Goal: Information Seeking & Learning: Learn about a topic

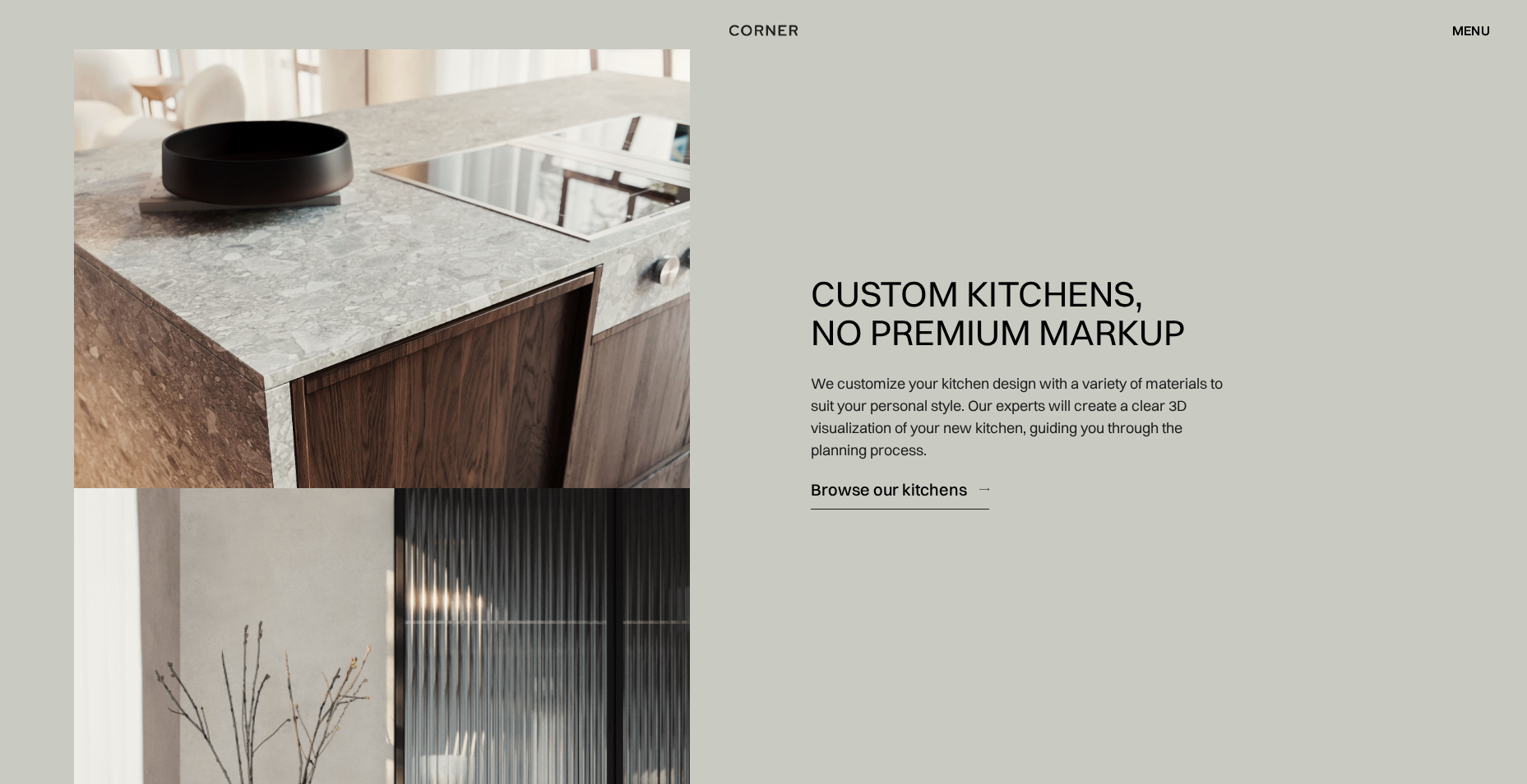
scroll to position [2877, 0]
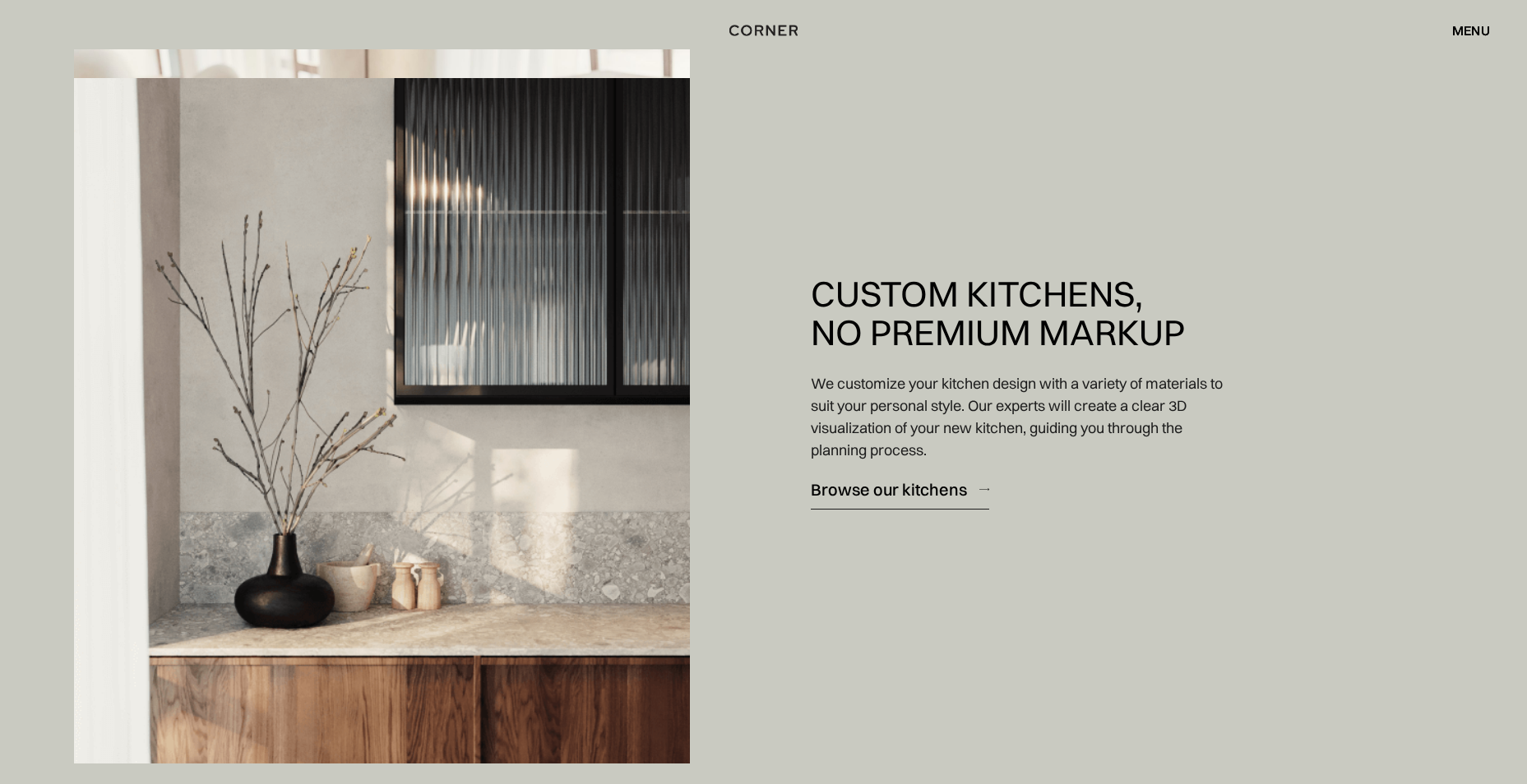
click at [503, 186] on img at bounding box center [382, 421] width 616 height 686
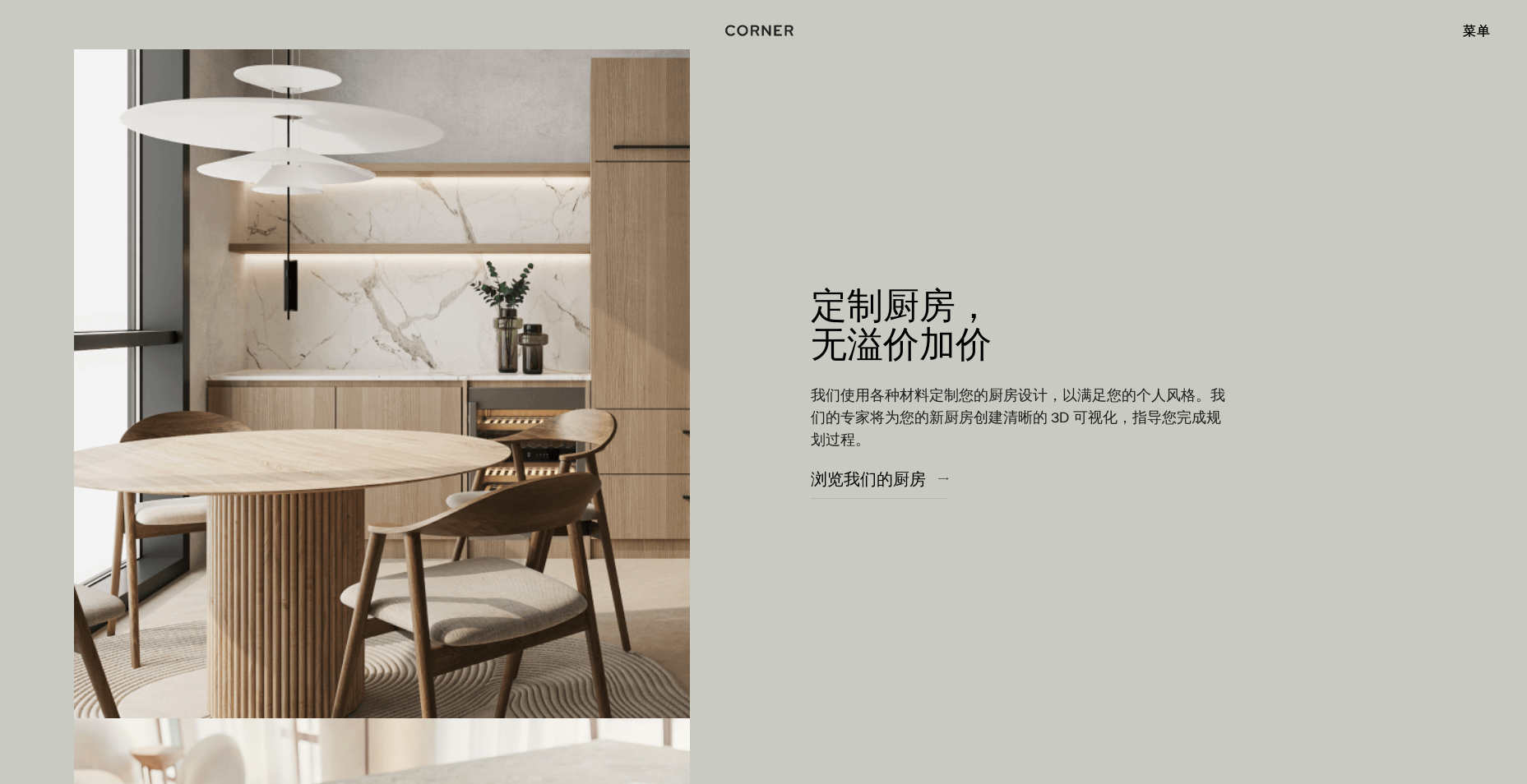
scroll to position [1480, 0]
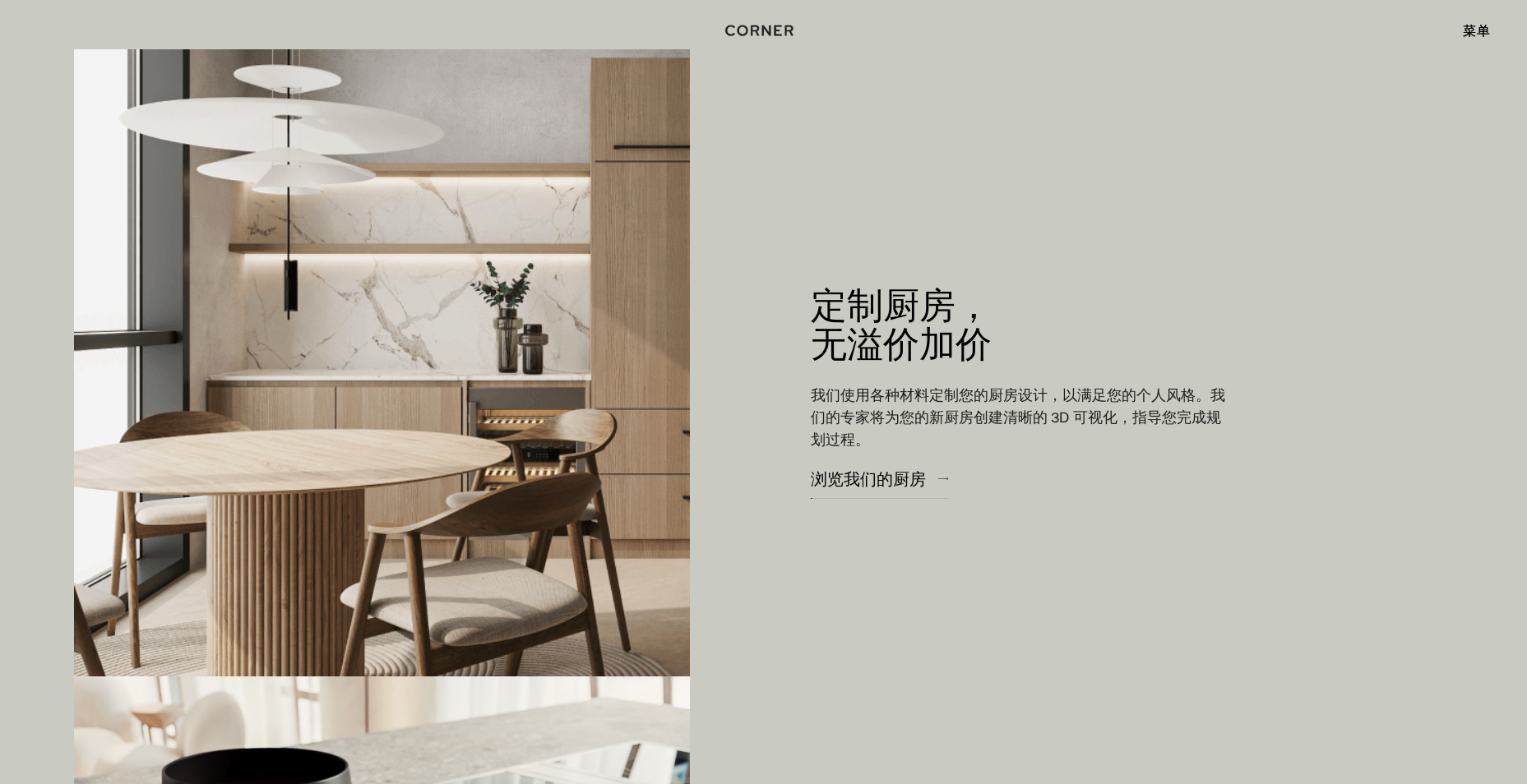
click at [925, 476] on div "浏览我们的厨房" at bounding box center [868, 478] width 115 height 22
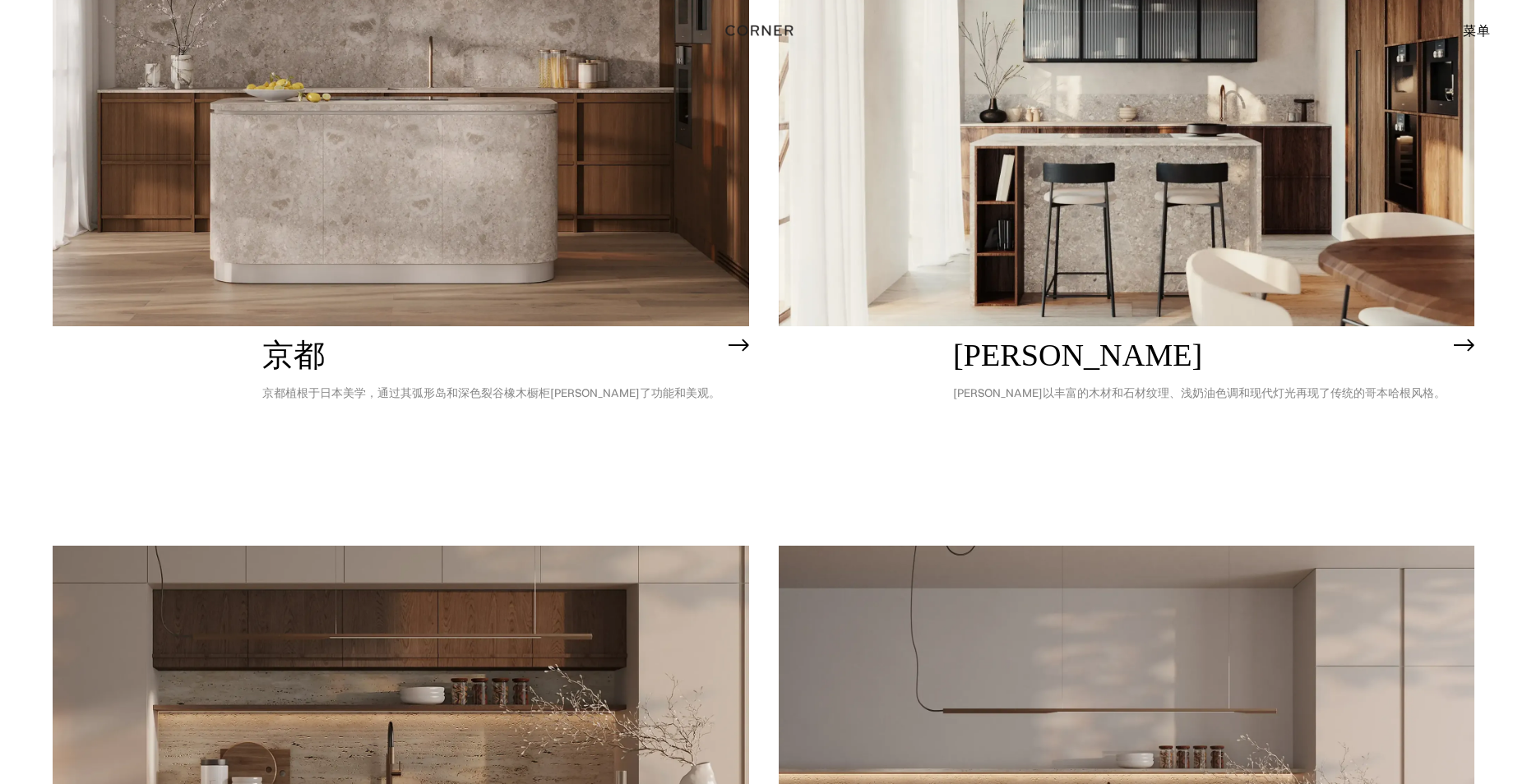
scroll to position [769, 0]
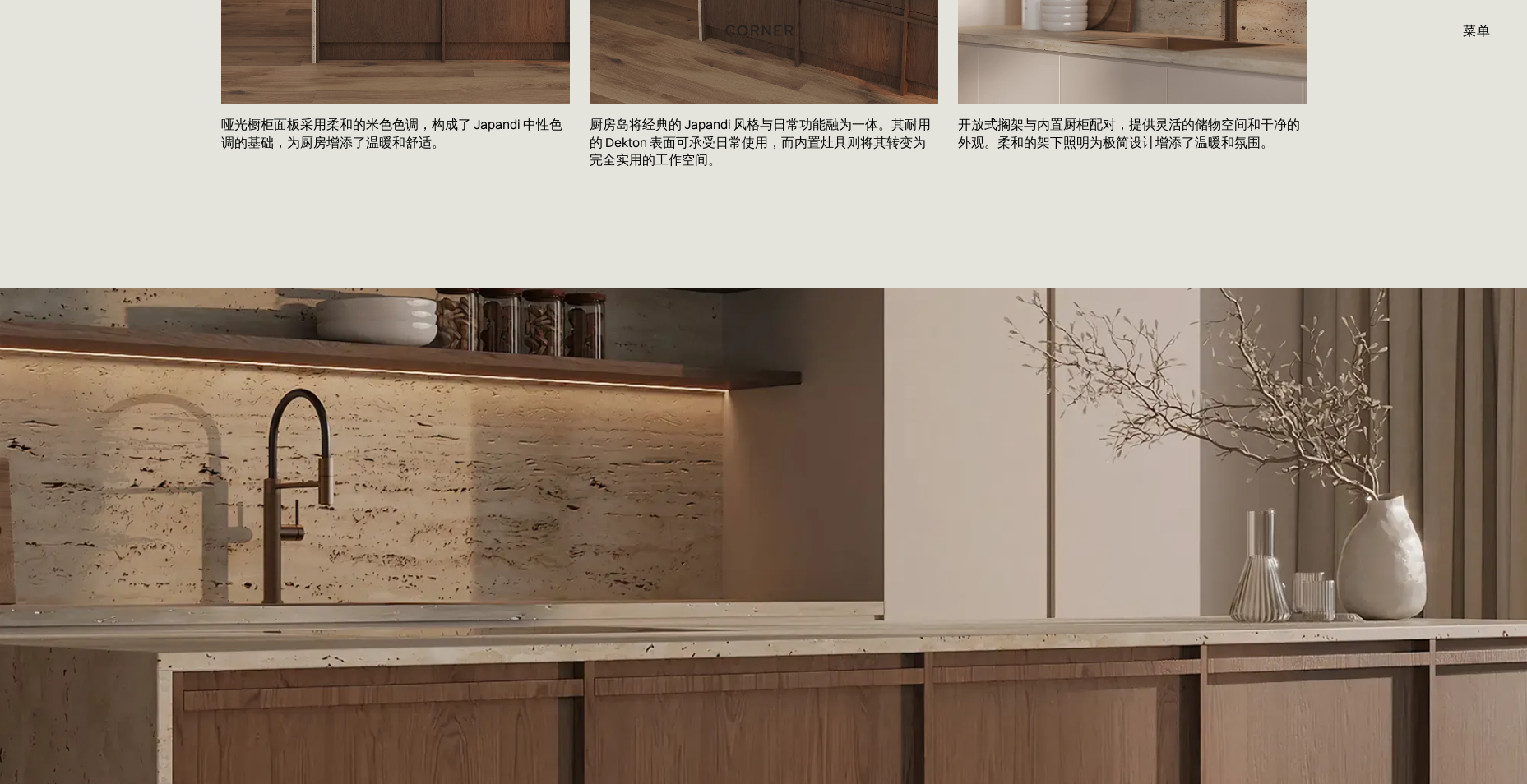
scroll to position [2795, 0]
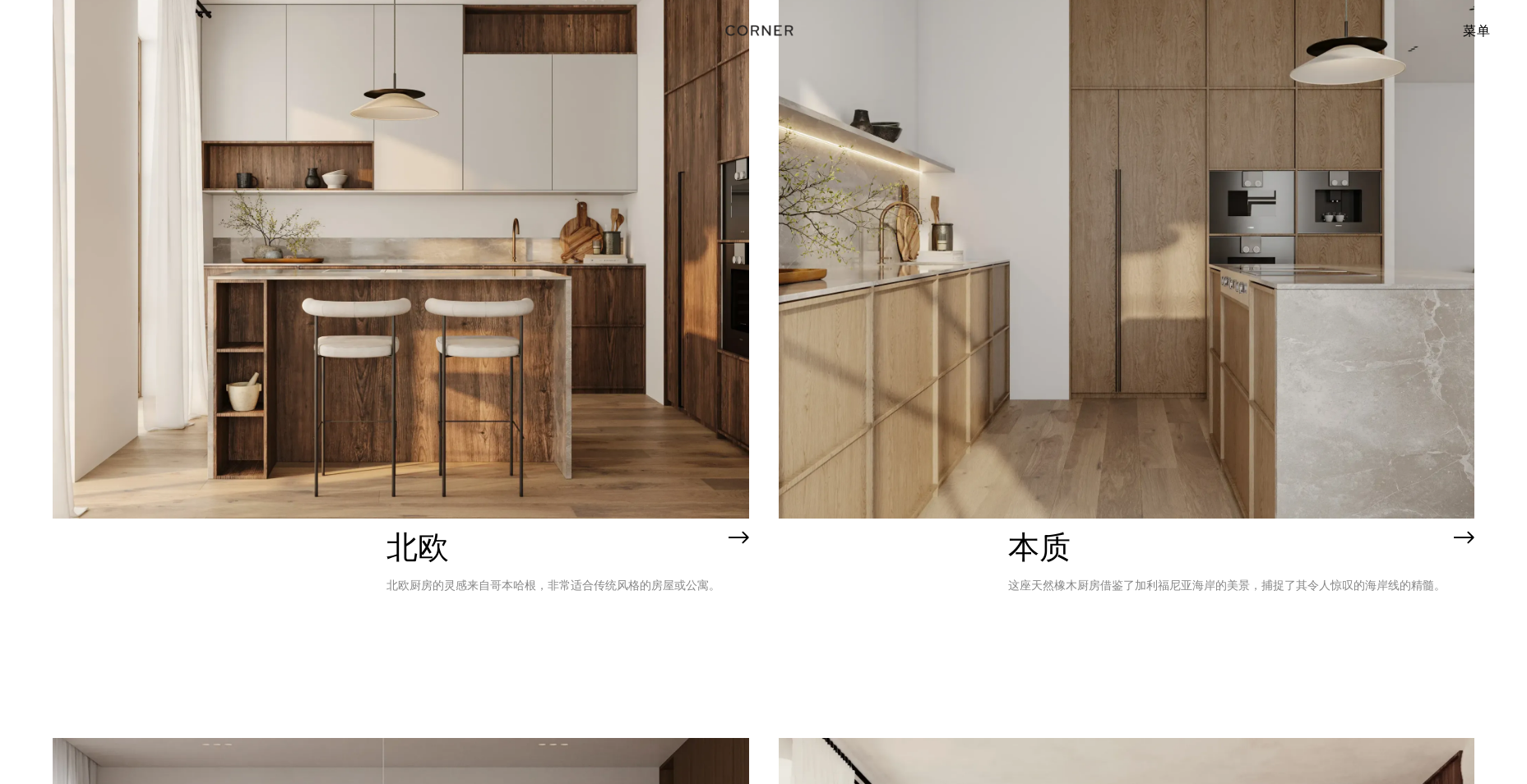
scroll to position [156, 0]
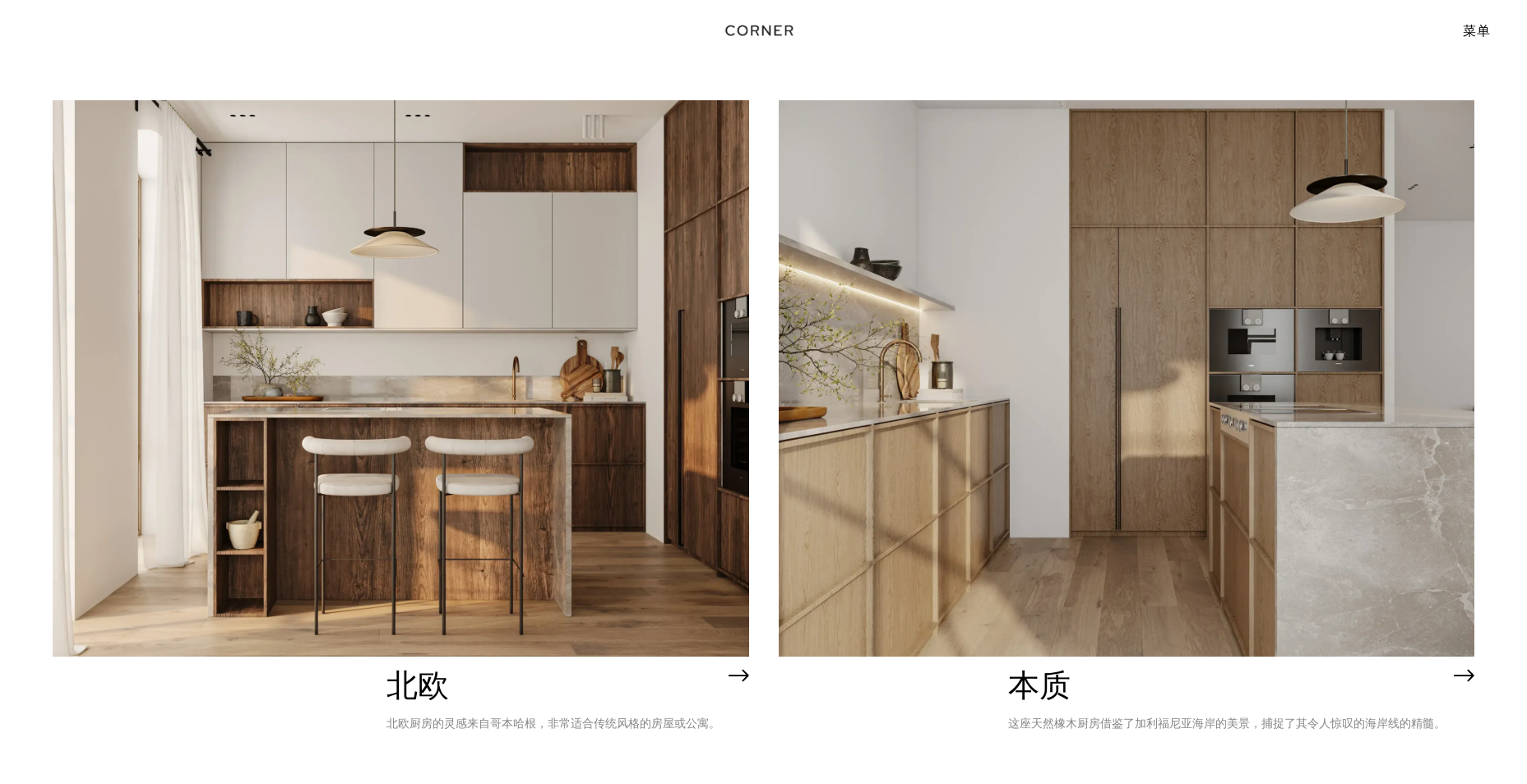
click at [1012, 448] on img at bounding box center [1127, 378] width 696 height 557
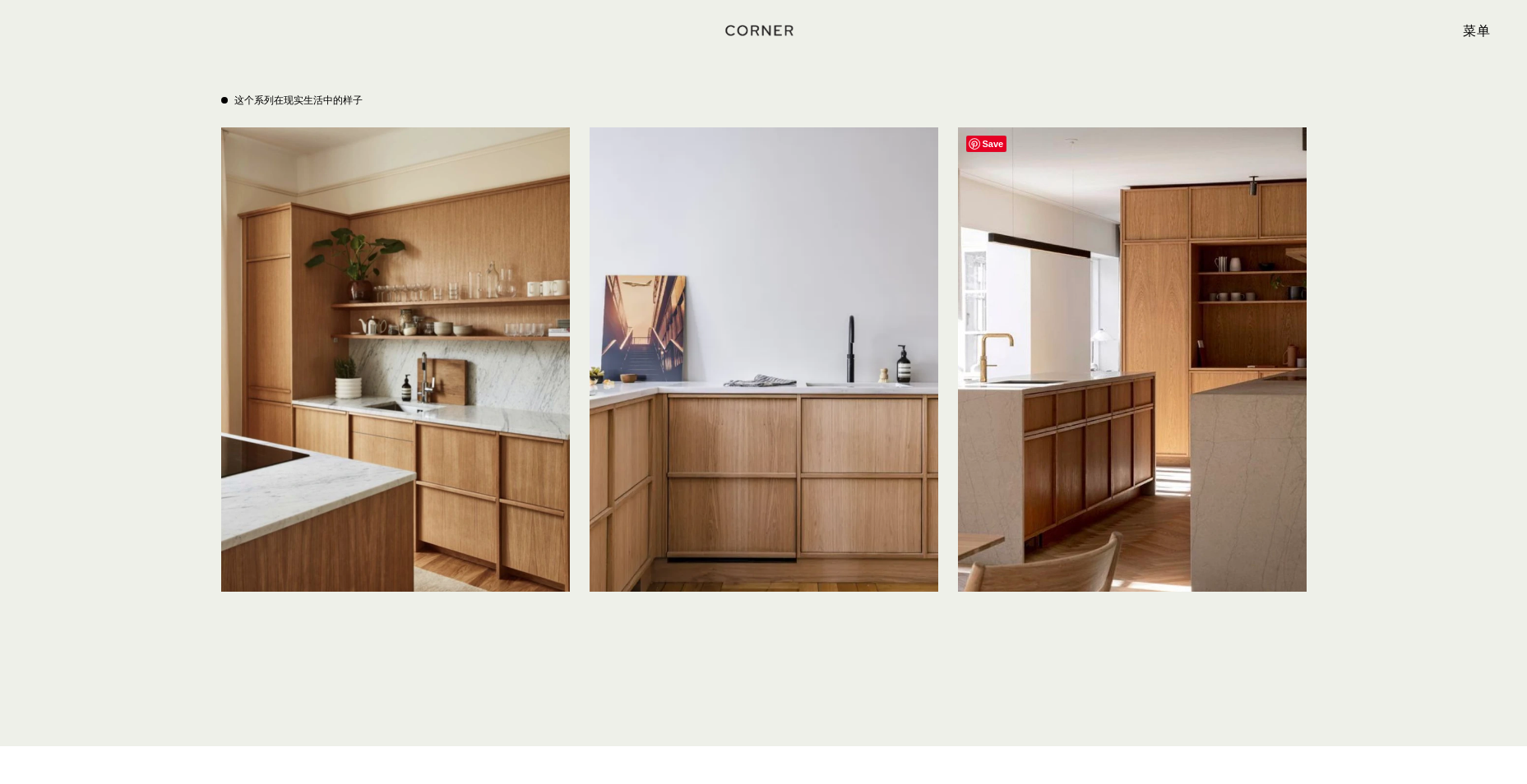
scroll to position [3717, 0]
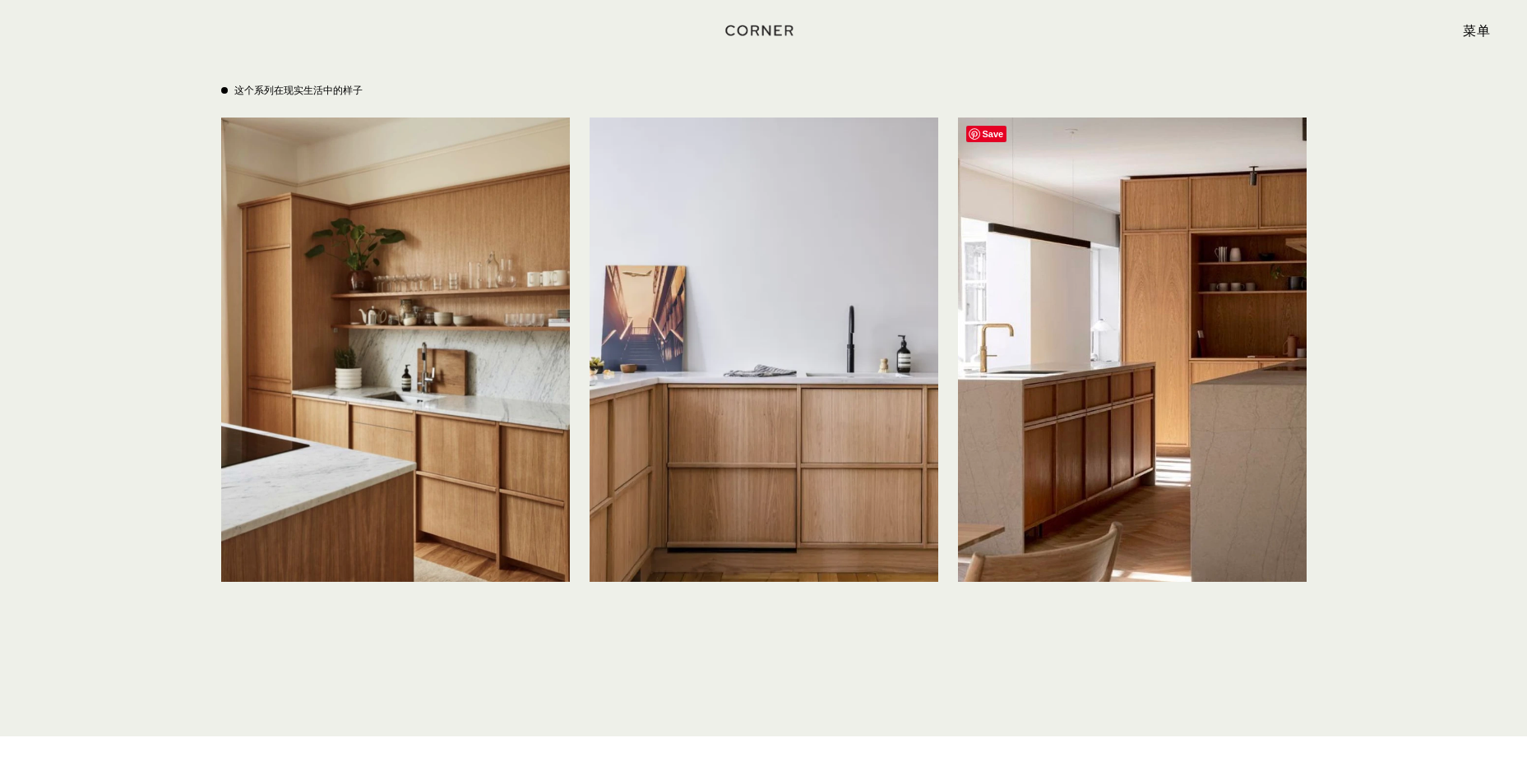
drag, startPoint x: 422, startPoint y: 318, endPoint x: 1045, endPoint y: 293, distance: 623.5
drag, startPoint x: 1045, startPoint y: 293, endPoint x: 1419, endPoint y: 356, distance: 379.3
click at [1422, 351] on div "这个系列在现实生活中的样子 Save Save Save" at bounding box center [764, 344] width 1527 height 784
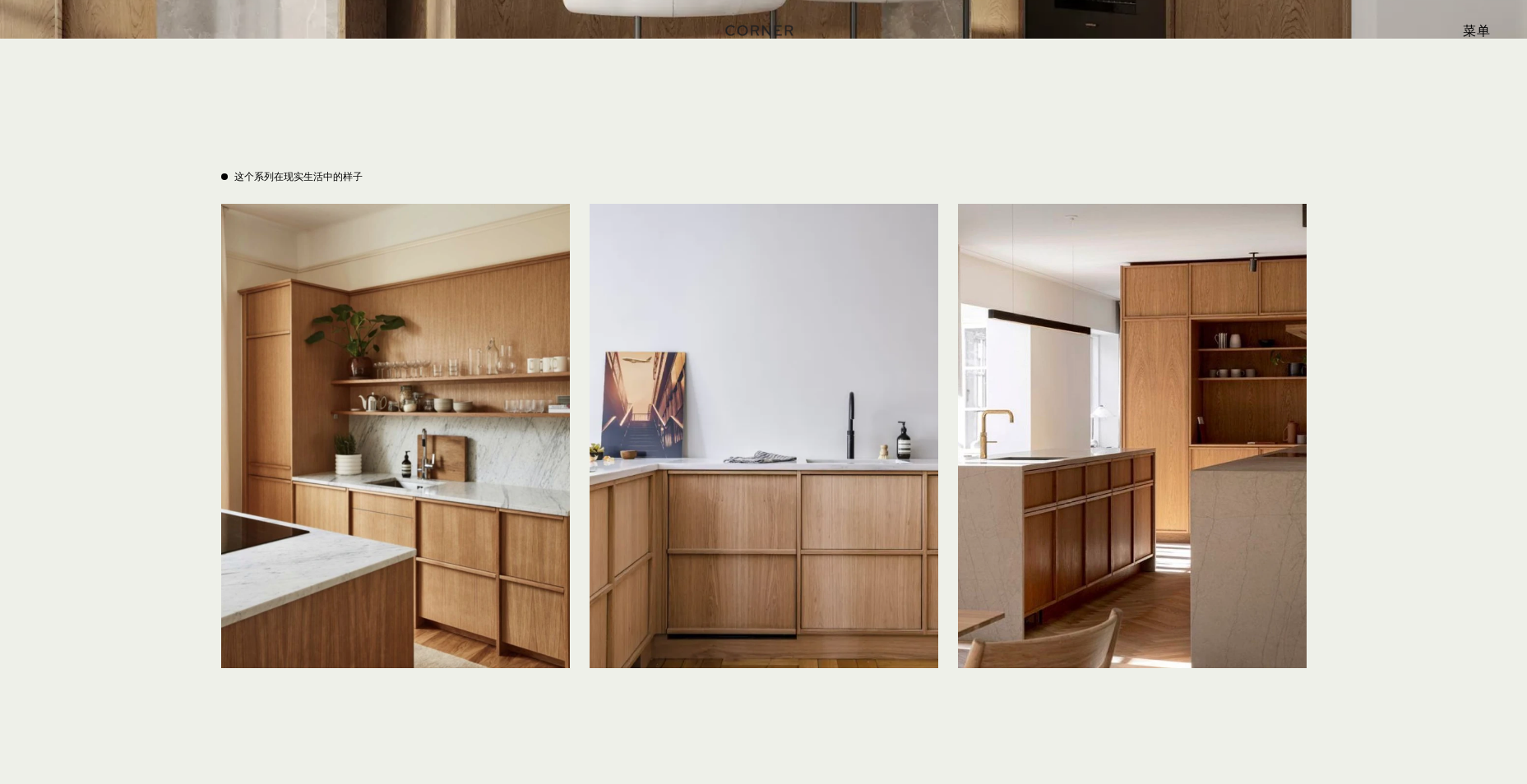
scroll to position [3635, 0]
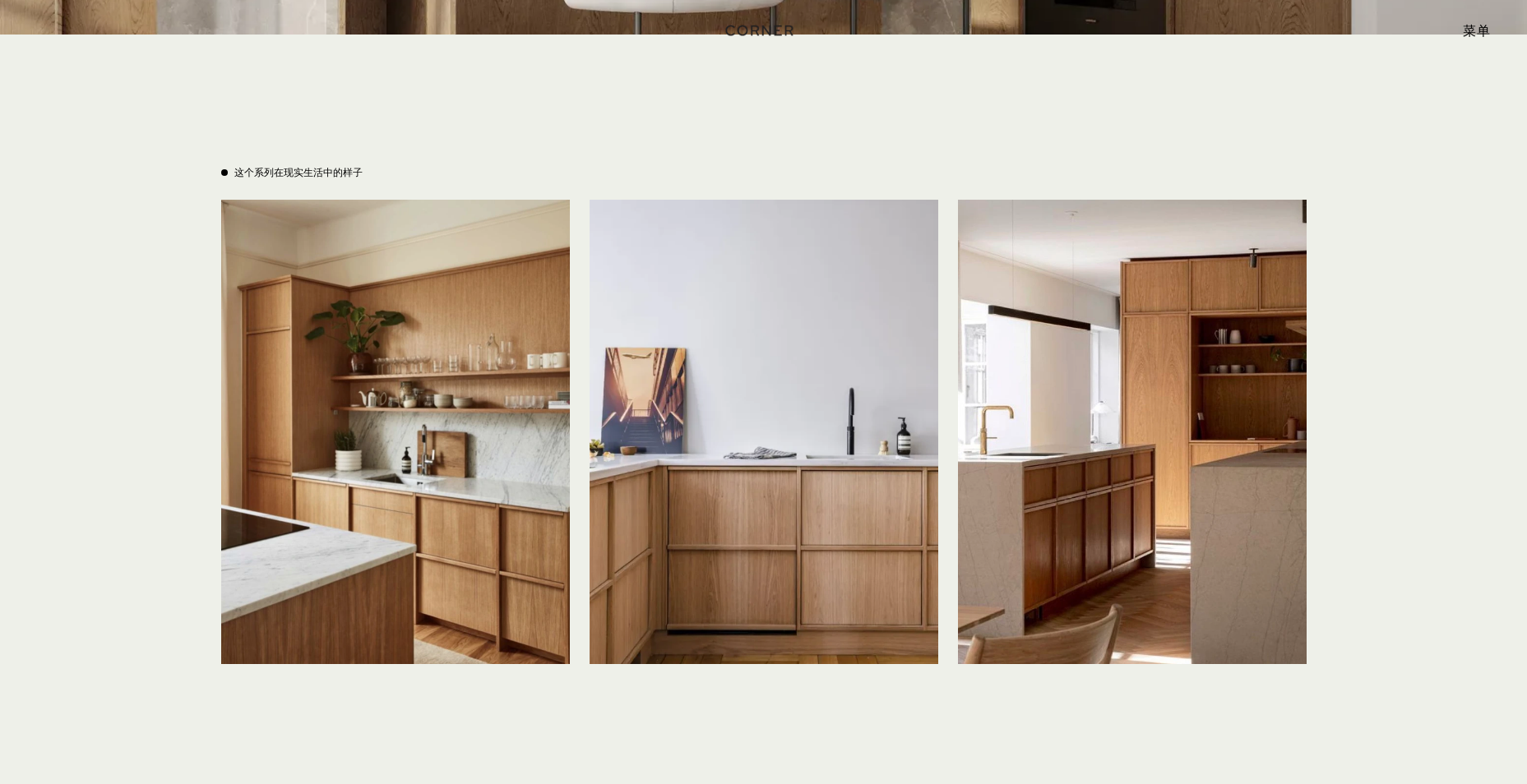
click at [1439, 627] on div "这个系列在现实生活中的样子 Save Save Save" at bounding box center [764, 427] width 1527 height 784
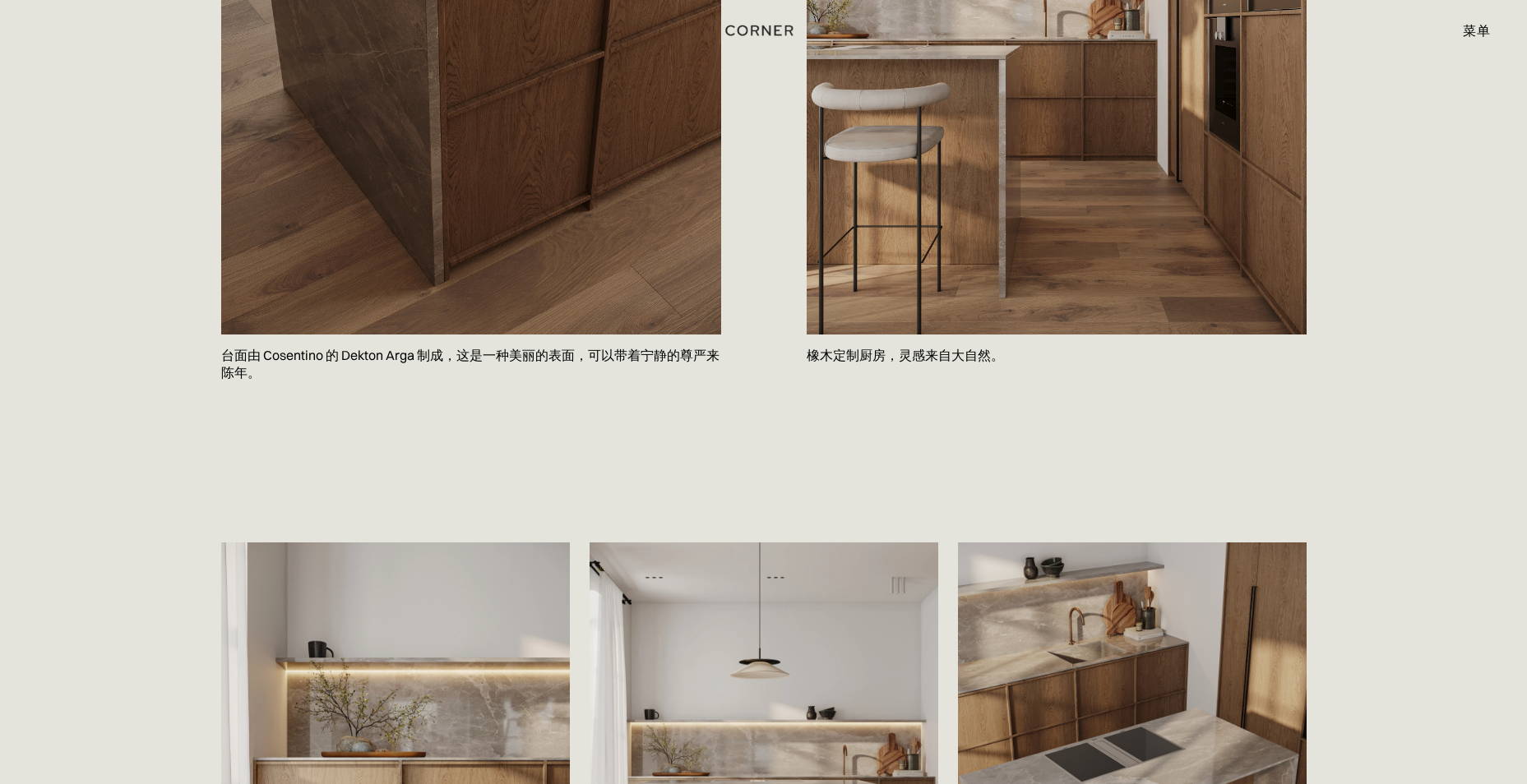
scroll to position [2220, 0]
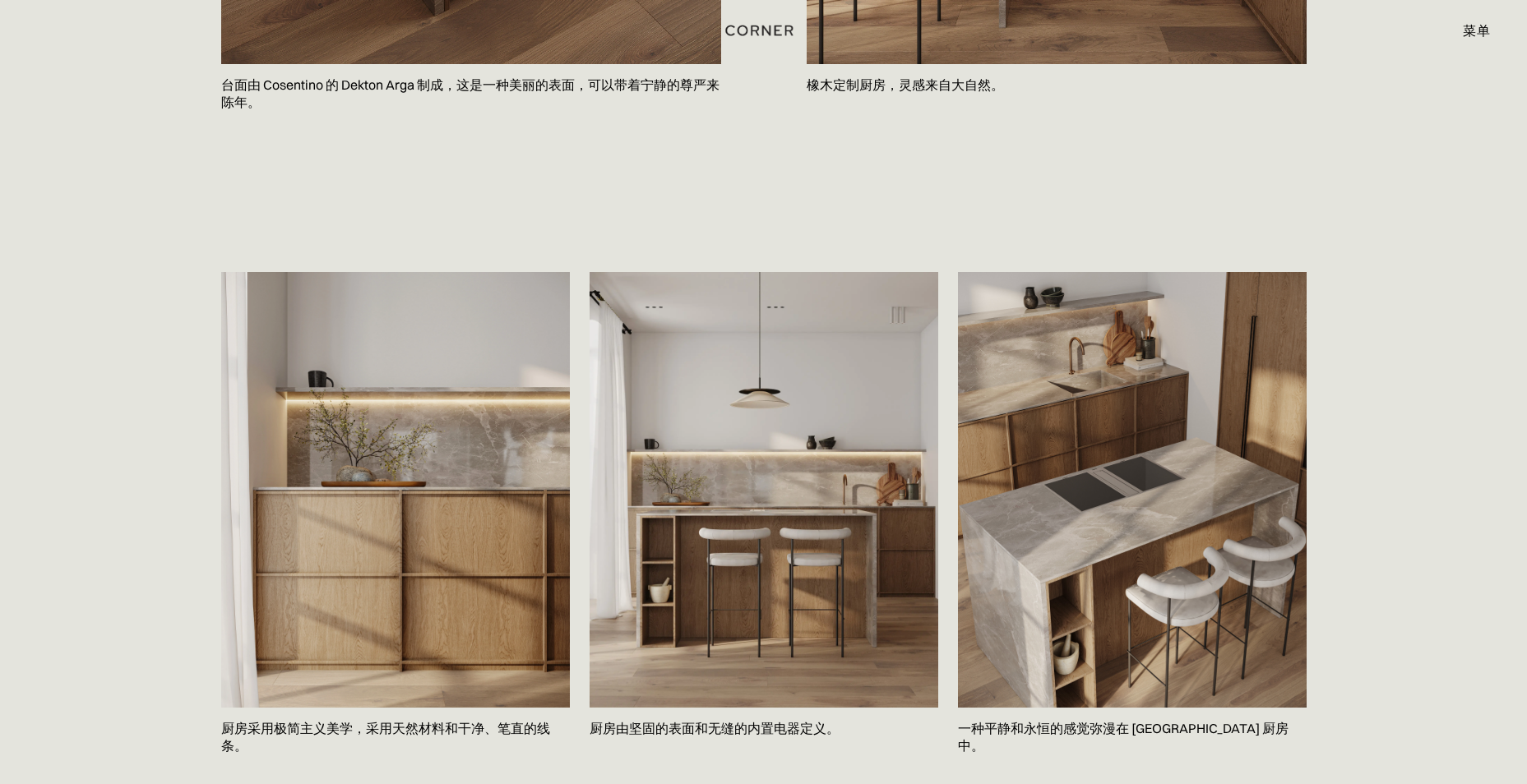
click at [1449, 613] on div "Save 厨房采用极简主义美学，采用天然材料和干净、笔直的线条。 Save 厨房由坚固的表面和无缝的内置电器定义。 Save 一种平静和永恒的感觉弥漫在 Ja…" at bounding box center [764, 552] width 1527 height 644
